Goal: Contribute content: Add original content to the website for others to see

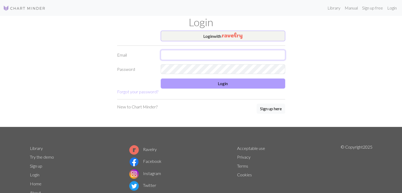
type input "[EMAIL_ADDRESS][DOMAIN_NAME]"
click at [196, 84] on button "Login" at bounding box center [223, 84] width 125 height 10
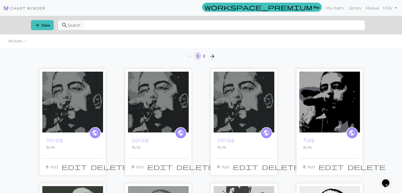
click at [73, 95] on img at bounding box center [72, 102] width 61 height 61
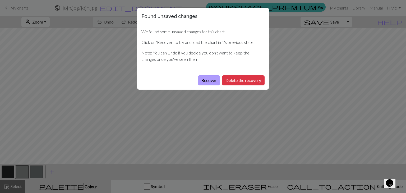
click at [206, 77] on button "Recover" at bounding box center [209, 80] width 22 height 10
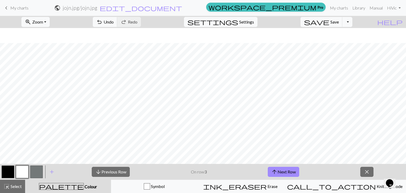
scroll to position [634, 0]
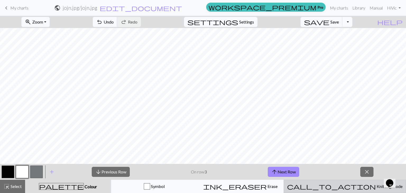
click at [376, 188] on span "Knitting mode" at bounding box center [389, 186] width 27 height 5
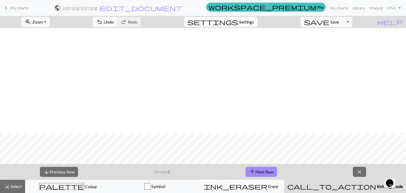
scroll to position [738, 0]
click at [73, 173] on button "arrow_downward Previous Row" at bounding box center [59, 172] width 38 height 10
click at [6, 9] on span "keyboard_arrow_left" at bounding box center [6, 7] width 6 height 7
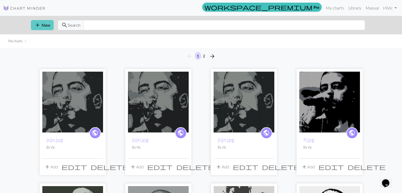
click at [43, 21] on button "add New" at bounding box center [42, 25] width 23 height 10
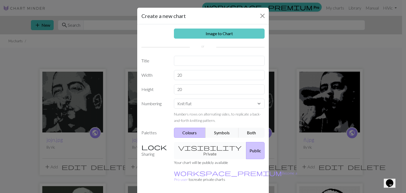
click at [207, 35] on link "Image to Chart" at bounding box center [219, 34] width 91 height 10
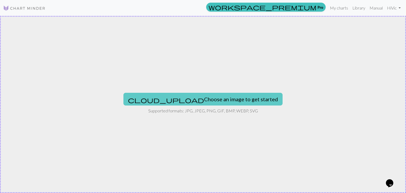
click at [183, 98] on button "cloud_upload Choose an image to get started" at bounding box center [203, 99] width 159 height 13
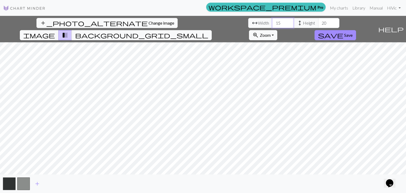
click at [272, 20] on input "15" at bounding box center [282, 23] width 21 height 10
click at [272, 23] on input "15" at bounding box center [282, 23] width 21 height 10
type input "105"
click at [318, 18] on input "20" at bounding box center [328, 23] width 21 height 10
type input "2"
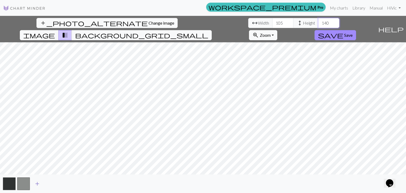
type input "140"
click at [37, 184] on span "add" at bounding box center [37, 183] width 6 height 7
click at [272, 22] on input "105" at bounding box center [282, 23] width 21 height 10
type input "1"
type input "97"
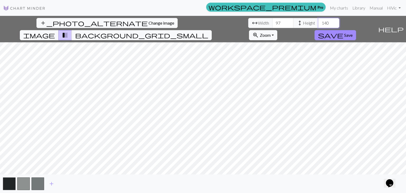
click at [318, 23] on input "140" at bounding box center [328, 23] width 21 height 10
type input "130"
click at [149, 22] on span "Change image" at bounding box center [162, 22] width 26 height 5
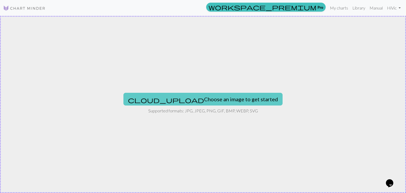
click at [222, 94] on button "cloud_upload Choose an image to get started" at bounding box center [203, 99] width 159 height 13
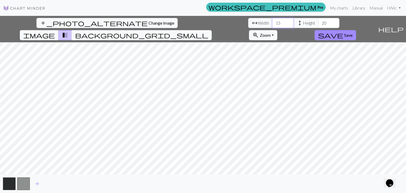
click at [272, 21] on input "15" at bounding box center [282, 23] width 21 height 10
click at [272, 22] on input "15" at bounding box center [282, 23] width 21 height 10
type input "1"
type input "97"
click at [318, 22] on input "20" at bounding box center [328, 23] width 21 height 10
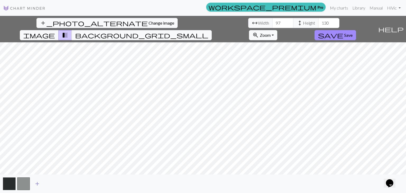
click at [36, 184] on span "add" at bounding box center [37, 183] width 6 height 7
click at [318, 22] on input "130" at bounding box center [328, 23] width 21 height 10
type input "140"
click at [272, 23] on input "97" at bounding box center [282, 23] width 21 height 10
type input "9"
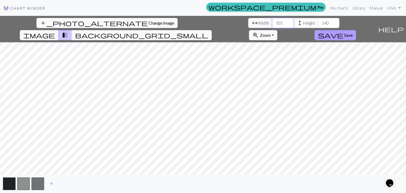
type input "105"
click at [356, 30] on button "save Save" at bounding box center [336, 35] width 42 height 10
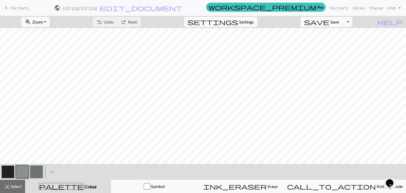
click at [8, 172] on button "button" at bounding box center [8, 172] width 13 height 13
click at [21, 170] on button "button" at bounding box center [22, 172] width 13 height 13
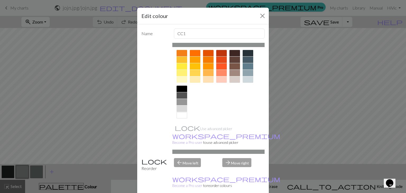
scroll to position [76, 0]
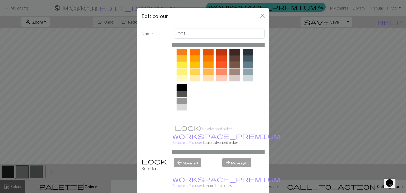
click at [182, 112] on div at bounding box center [182, 114] width 11 height 6
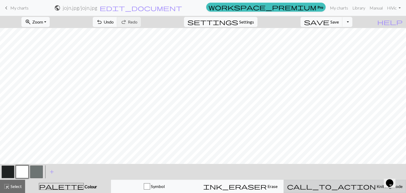
click at [376, 185] on span "Knitting mode" at bounding box center [389, 186] width 27 height 5
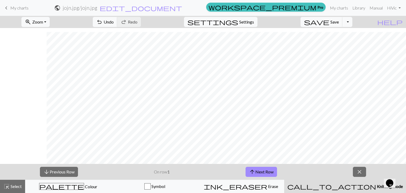
scroll to position [632, 177]
click at [50, 19] on button "zoom_in Zoom Zoom" at bounding box center [35, 22] width 28 height 10
click at [45, 33] on button "Fit all" at bounding box center [43, 33] width 42 height 8
click at [72, 190] on div "palette Colour Colour" at bounding box center [69, 186] width 80 height 7
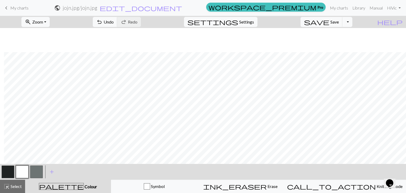
scroll to position [24, 4]
click at [11, 174] on button "button" at bounding box center [8, 172] width 13 height 13
click at [25, 169] on button "button" at bounding box center [22, 172] width 13 height 13
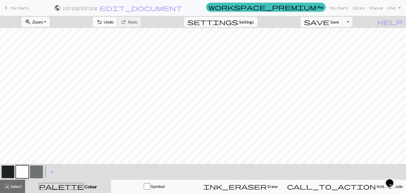
click at [103, 20] on span "undo" at bounding box center [99, 21] width 6 height 7
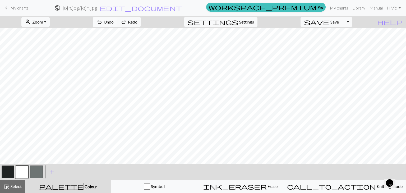
click at [103, 20] on span "undo" at bounding box center [99, 21] width 6 height 7
click at [138, 24] on span "Redo" at bounding box center [133, 21] width 10 height 5
click at [39, 172] on button "button" at bounding box center [36, 172] width 13 height 13
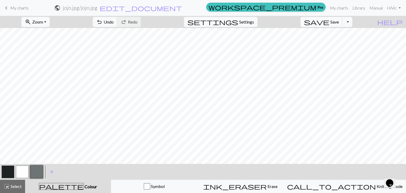
click at [18, 170] on button "button" at bounding box center [22, 172] width 13 height 13
click at [38, 173] on button "button" at bounding box center [36, 172] width 13 height 13
click at [252, 21] on span "Settings" at bounding box center [246, 22] width 15 height 6
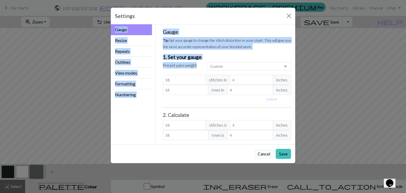
drag, startPoint x: 252, startPoint y: 21, endPoint x: 176, endPoint y: 69, distance: 90.0
click at [176, 69] on div "Settings Gauge Gauge Resize Repeats Outlines View modes Formatting Numbering Ga…" at bounding box center [203, 85] width 185 height 156
click at [120, 43] on button "Resize" at bounding box center [131, 40] width 41 height 11
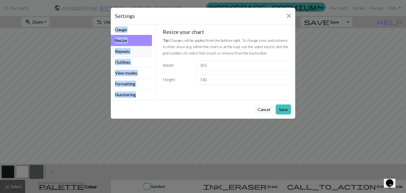
click at [121, 54] on button "Repeats" at bounding box center [131, 51] width 41 height 11
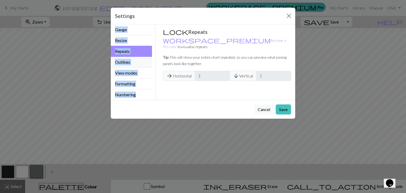
click at [121, 66] on button "Outlines" at bounding box center [131, 62] width 41 height 11
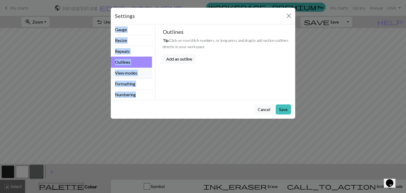
click at [121, 78] on button "View modes" at bounding box center [131, 73] width 41 height 11
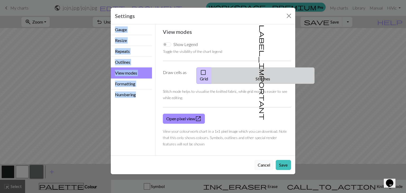
click at [260, 71] on span "label_important" at bounding box center [262, 72] width 7 height 95
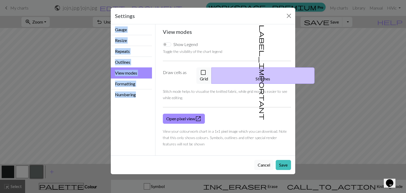
click at [259, 71] on span "label_important" at bounding box center [262, 72] width 7 height 95
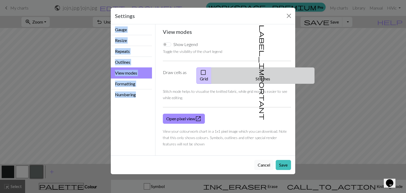
click at [259, 73] on span "label_important" at bounding box center [262, 72] width 7 height 95
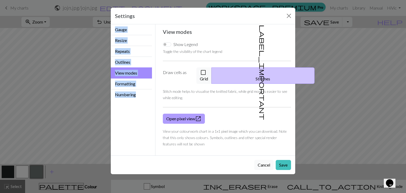
click at [193, 114] on link "Open pixel view open_in_new" at bounding box center [184, 119] width 42 height 10
click at [290, 15] on button "Close" at bounding box center [289, 16] width 8 height 8
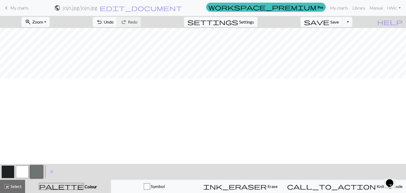
scroll to position [138, 0]
click at [21, 171] on button "button" at bounding box center [22, 172] width 13 height 13
click at [252, 22] on span "Settings" at bounding box center [246, 22] width 15 height 6
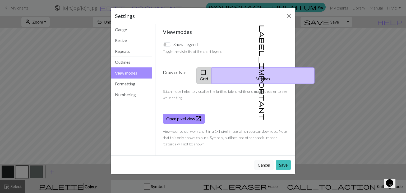
click at [212, 73] on button "check_box_outline_blank Grid" at bounding box center [204, 75] width 15 height 16
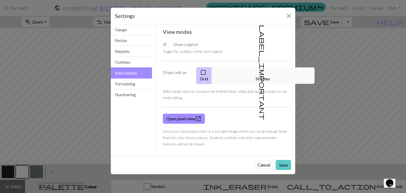
click at [283, 160] on button "Save" at bounding box center [283, 165] width 15 height 10
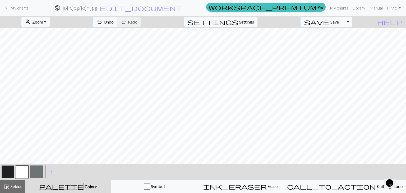
click at [38, 169] on button "button" at bounding box center [36, 172] width 13 height 13
click at [6, 175] on button "button" at bounding box center [8, 172] width 13 height 13
click at [17, 171] on button "button" at bounding box center [22, 172] width 13 height 13
click at [36, 171] on button "button" at bounding box center [36, 172] width 13 height 13
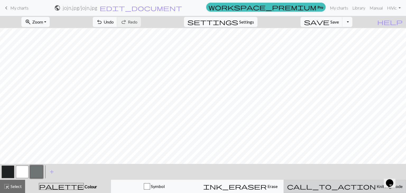
click at [376, 188] on span "Knitting mode" at bounding box center [389, 186] width 27 height 5
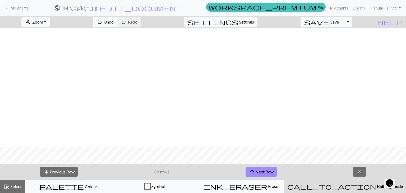
scroll to position [257, 0]
click at [43, 24] on span "Zoom" at bounding box center [37, 21] width 11 height 5
click at [44, 64] on button "50%" at bounding box center [43, 63] width 42 height 8
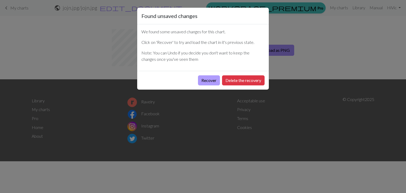
click at [213, 80] on button "Recover" at bounding box center [209, 80] width 22 height 10
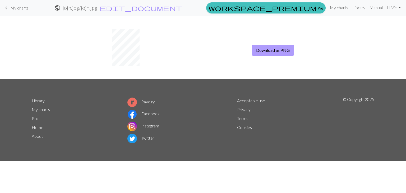
click at [271, 50] on button "Download as PNG" at bounding box center [273, 50] width 43 height 11
